Goal: Task Accomplishment & Management: Use online tool/utility

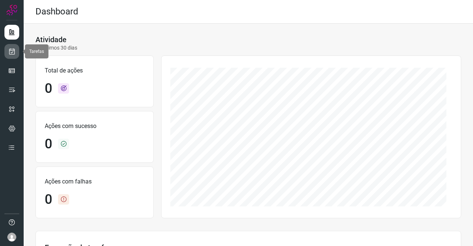
click at [15, 54] on icon at bounding box center [12, 51] width 8 height 7
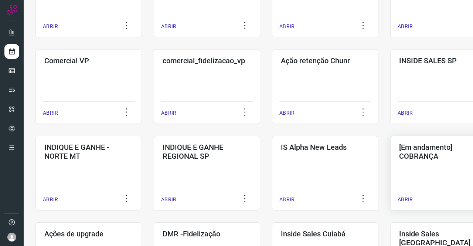
scroll to position [185, 0]
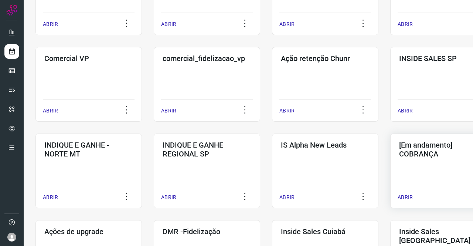
click at [430, 163] on div "[Em andamento] COBRANÇA ABRIR" at bounding box center [444, 170] width 107 height 75
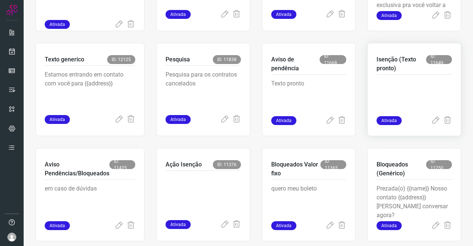
scroll to position [450, 0]
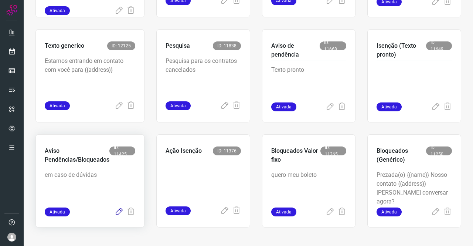
click at [118, 212] on icon at bounding box center [119, 211] width 9 height 9
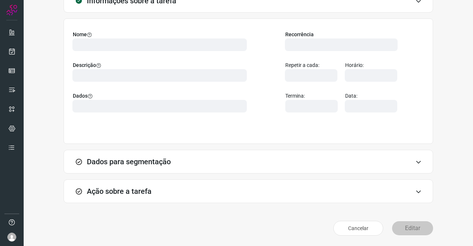
scroll to position [43, 0]
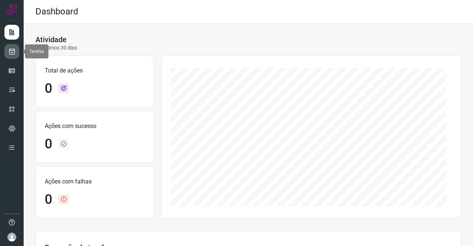
click at [14, 52] on icon at bounding box center [12, 51] width 8 height 7
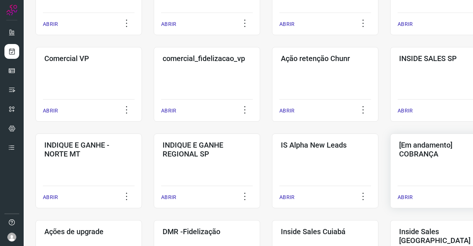
click at [419, 164] on div "[Em andamento] COBRANÇA ABRIR" at bounding box center [444, 170] width 107 height 75
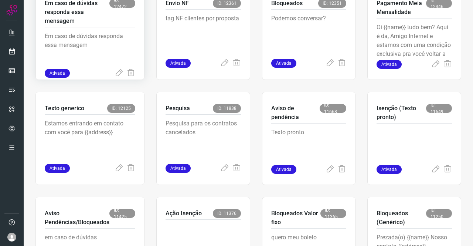
scroll to position [376, 0]
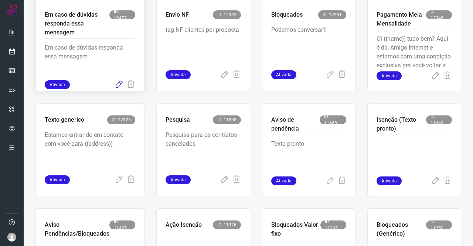
click at [119, 83] on icon at bounding box center [119, 84] width 9 height 9
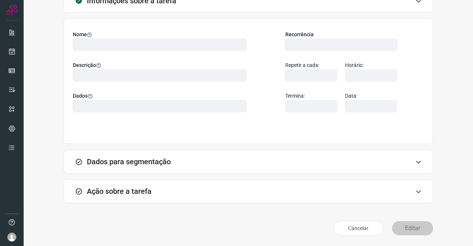
scroll to position [43, 0]
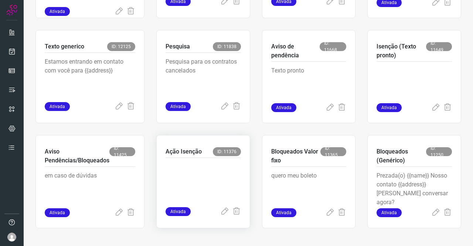
scroll to position [450, 0]
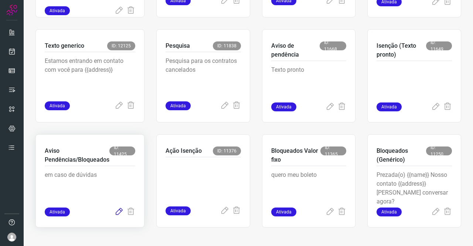
click at [120, 211] on icon at bounding box center [119, 211] width 9 height 9
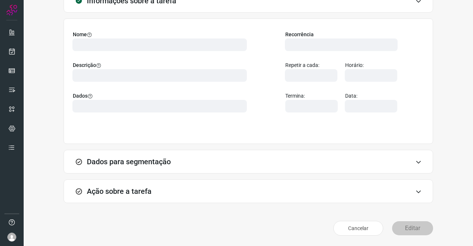
scroll to position [43, 0]
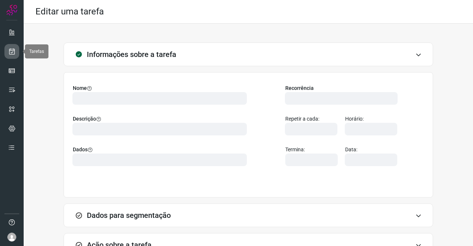
click at [10, 51] on icon at bounding box center [12, 51] width 8 height 7
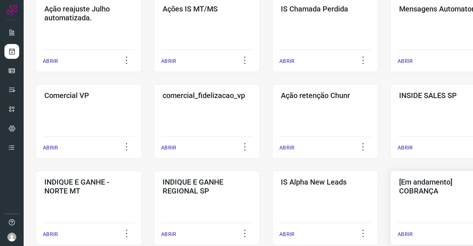
click at [431, 188] on h3 "[Em andamento] COBRANÇA" at bounding box center [443, 187] width 89 height 18
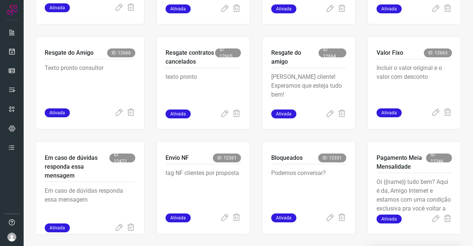
scroll to position [228, 0]
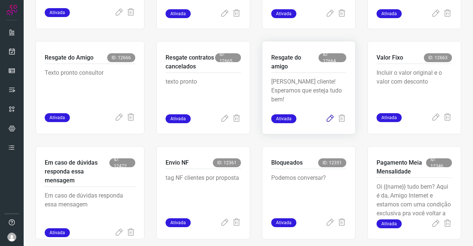
click at [326, 119] on icon at bounding box center [330, 118] width 9 height 9
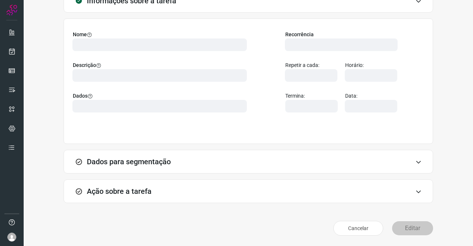
scroll to position [43, 0]
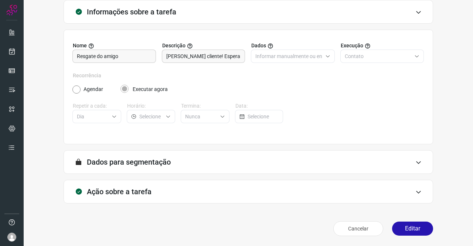
type input "Amigo 0800"
click at [217, 55] on input "Caro cliente! Esperamos que esteja tudo bem!" at bounding box center [203, 56] width 75 height 13
click at [137, 196] on div "Ação sobre a tarefa" at bounding box center [249, 192] width 370 height 24
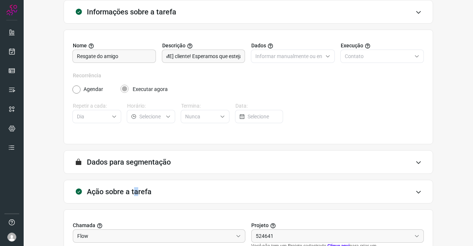
scroll to position [0, 0]
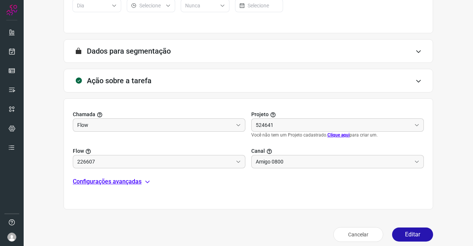
click at [124, 184] on p "Configurações avançadas" at bounding box center [107, 181] width 69 height 9
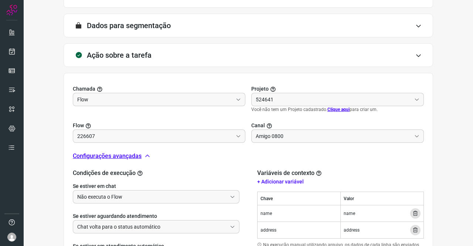
scroll to position [190, 0]
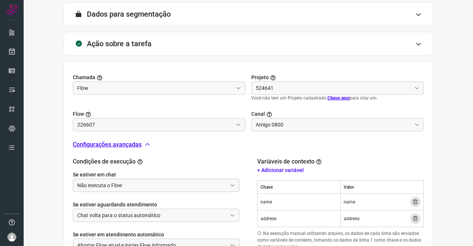
click at [125, 185] on input "Não executa o Flow" at bounding box center [152, 185] width 150 height 13
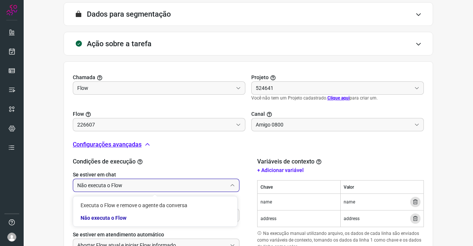
click at [125, 185] on input "Não executa o Flow" at bounding box center [152, 185] width 150 height 13
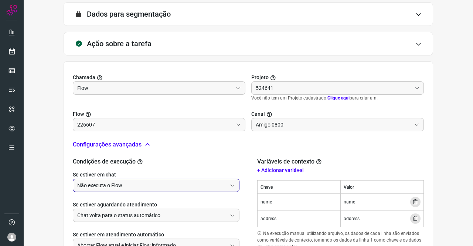
scroll to position [251, 0]
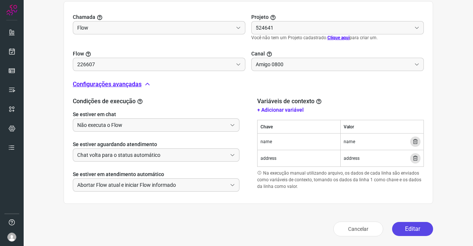
click at [405, 228] on button "Editar" at bounding box center [412, 229] width 41 height 14
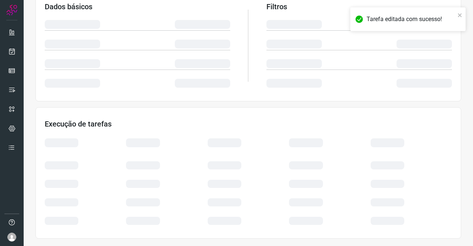
scroll to position [135, 0]
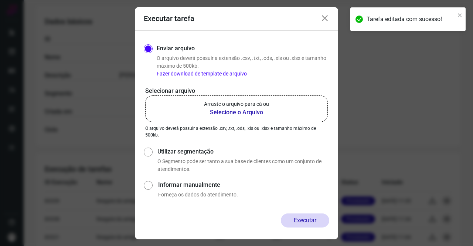
click at [218, 113] on b "Selecione o Arquivo" at bounding box center [236, 112] width 65 height 9
click at [0, 0] on input "Arraste o arquivo para cá ou Selecione o Arquivo" at bounding box center [0, 0] width 0 height 0
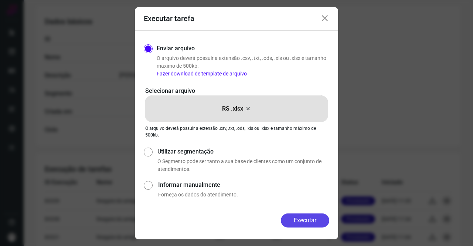
click at [318, 223] on button "Executar" at bounding box center [305, 220] width 48 height 14
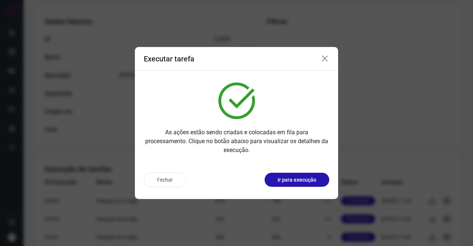
click at [330, 57] on div "Executar tarefa" at bounding box center [236, 59] width 203 height 24
click at [326, 58] on icon at bounding box center [325, 58] width 9 height 9
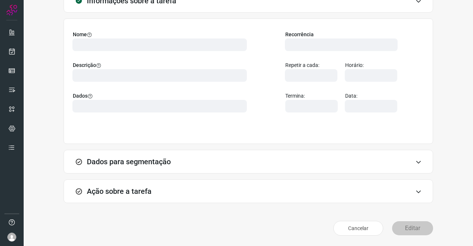
scroll to position [43, 0]
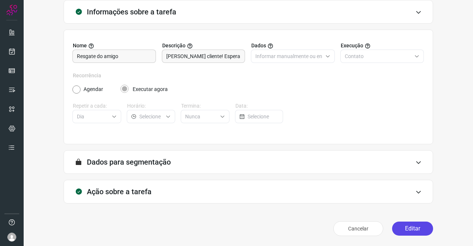
click at [407, 226] on button "Editar" at bounding box center [412, 229] width 41 height 14
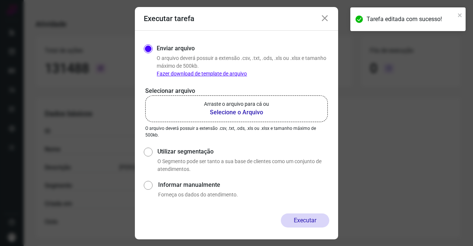
click at [240, 107] on p "Arraste o arquivo para cá ou" at bounding box center [236, 104] width 65 height 8
click at [0, 0] on input "Arraste o arquivo para cá ou Selecione o Arquivo" at bounding box center [0, 0] width 0 height 0
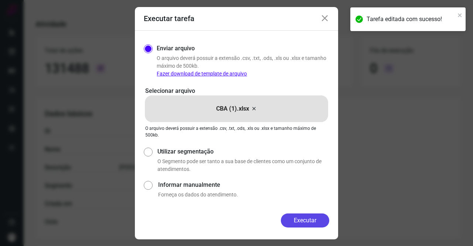
click at [295, 218] on button "Executar" at bounding box center [305, 220] width 48 height 14
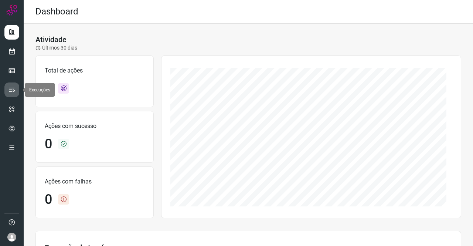
click at [10, 91] on icon at bounding box center [11, 89] width 7 height 7
